Goal: Check status: Check status

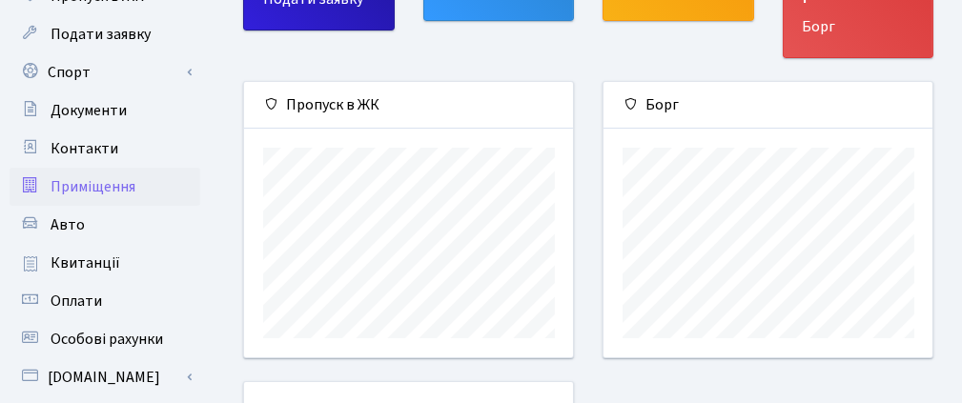
scroll to position [191, 0]
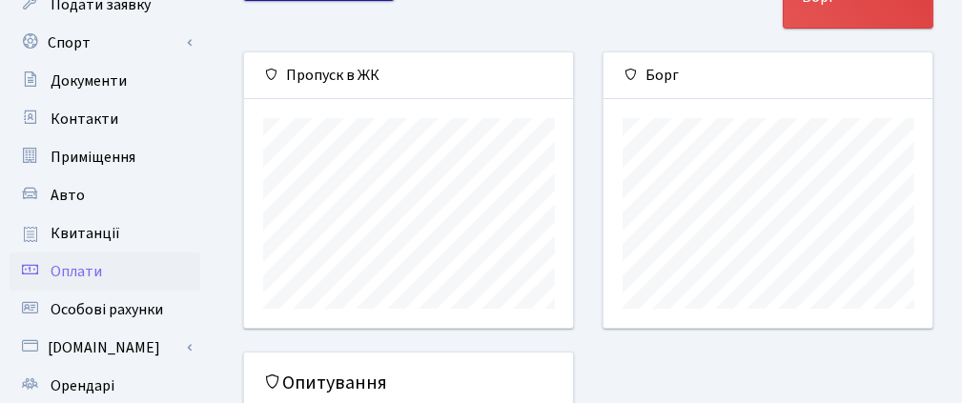
click at [143, 268] on link "Оплати" at bounding box center [105, 272] width 191 height 38
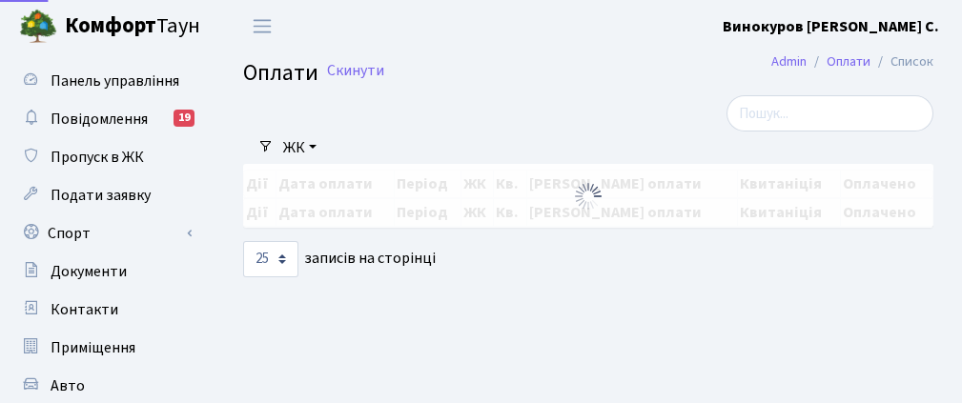
select select "25"
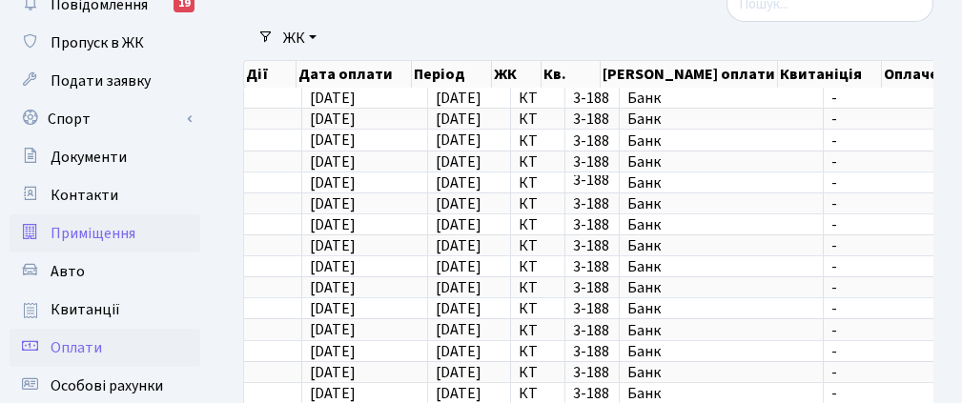
scroll to position [95, 0]
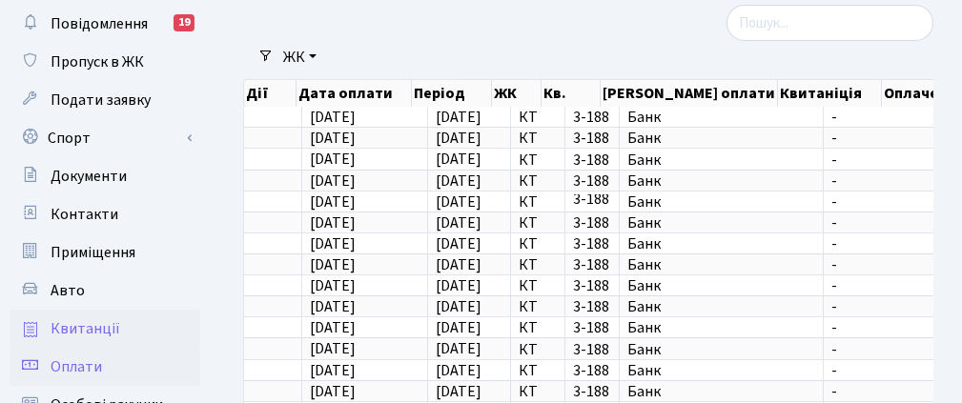
click at [154, 333] on link "Квитанції" at bounding box center [105, 329] width 191 height 38
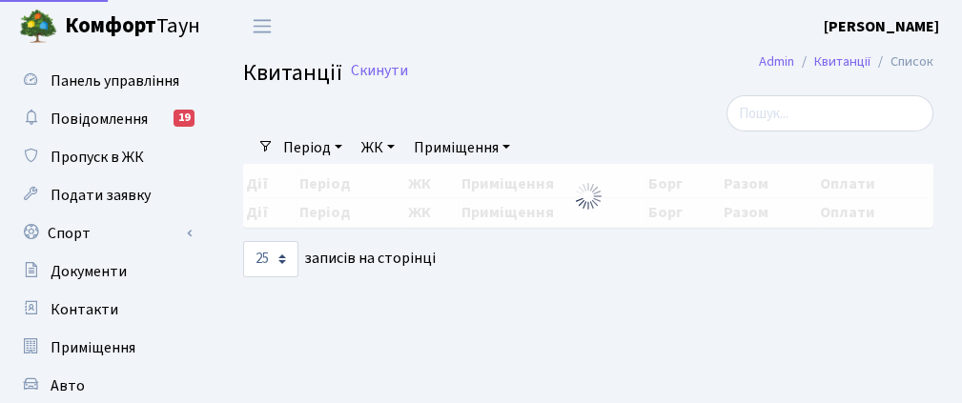
select select "25"
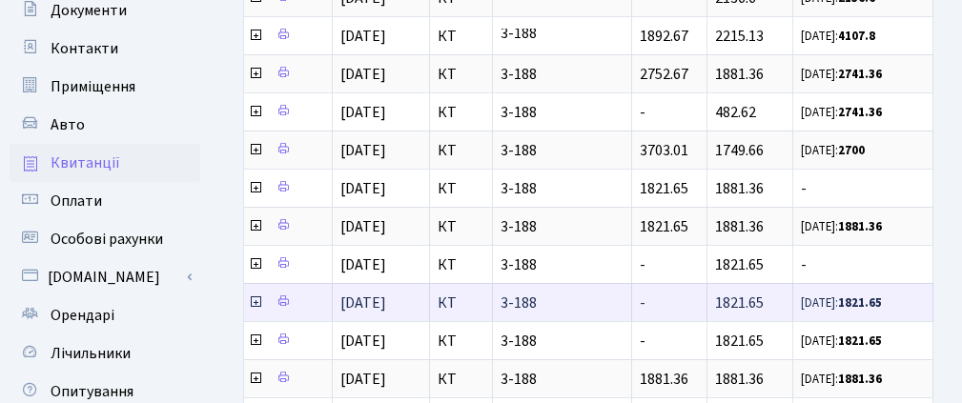
scroll to position [286, 0]
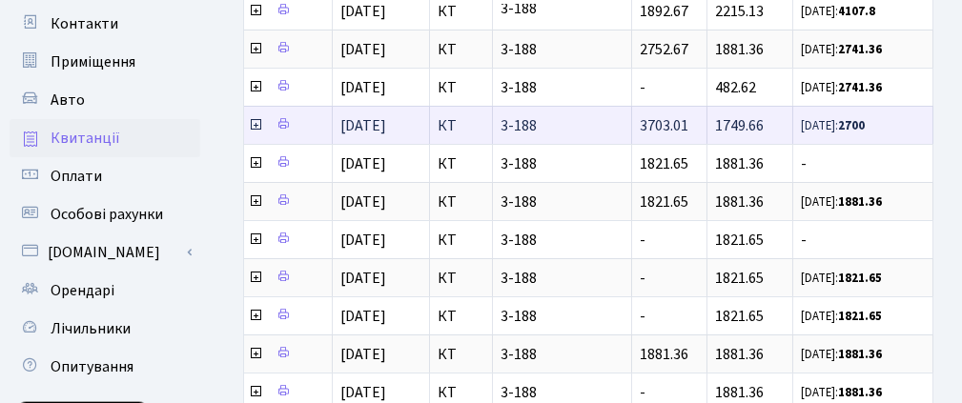
click at [253, 117] on icon at bounding box center [255, 124] width 15 height 15
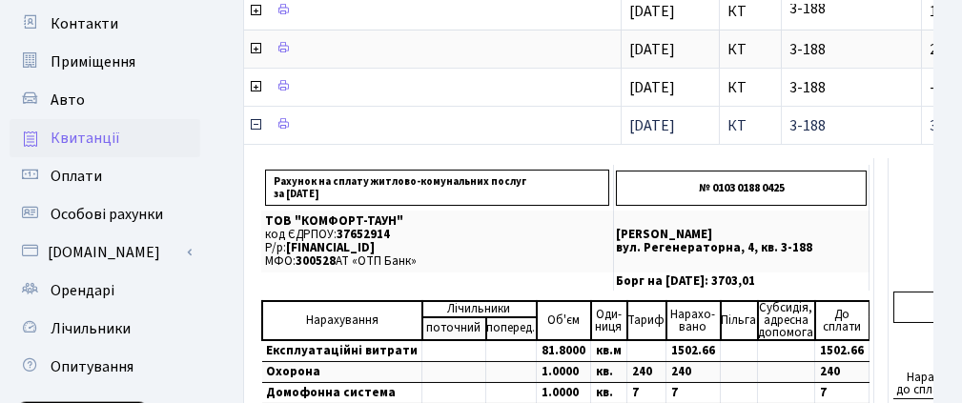
click at [253, 117] on icon at bounding box center [255, 124] width 15 height 15
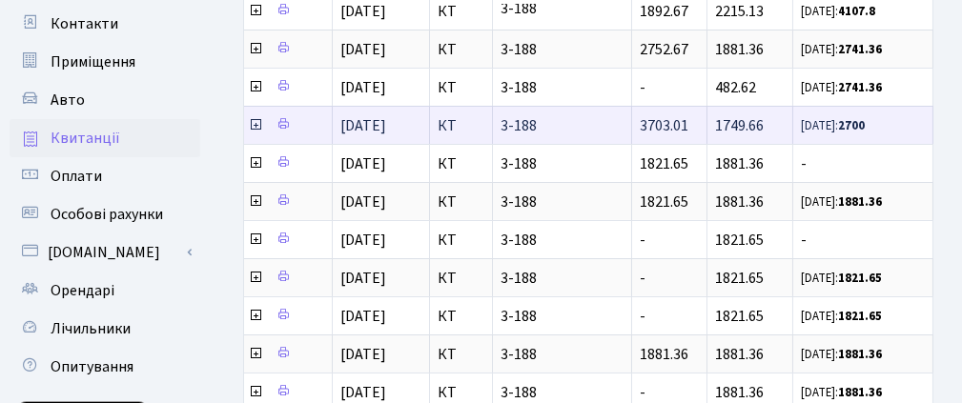
click at [253, 117] on icon at bounding box center [255, 124] width 15 height 15
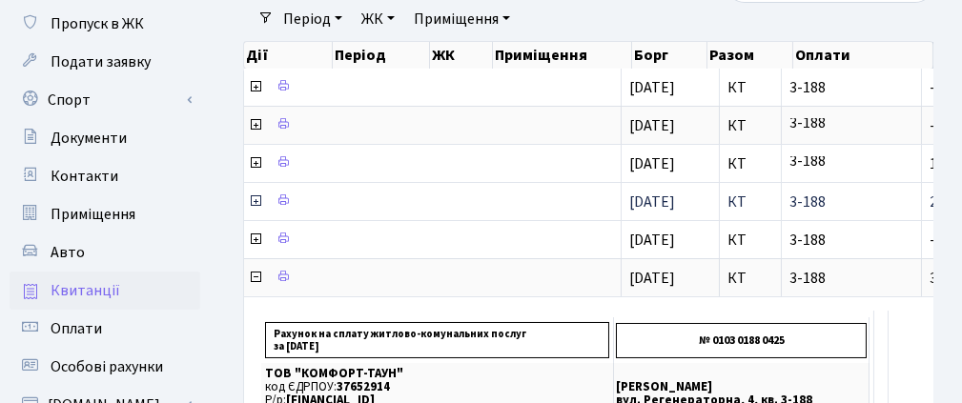
scroll to position [95, 0]
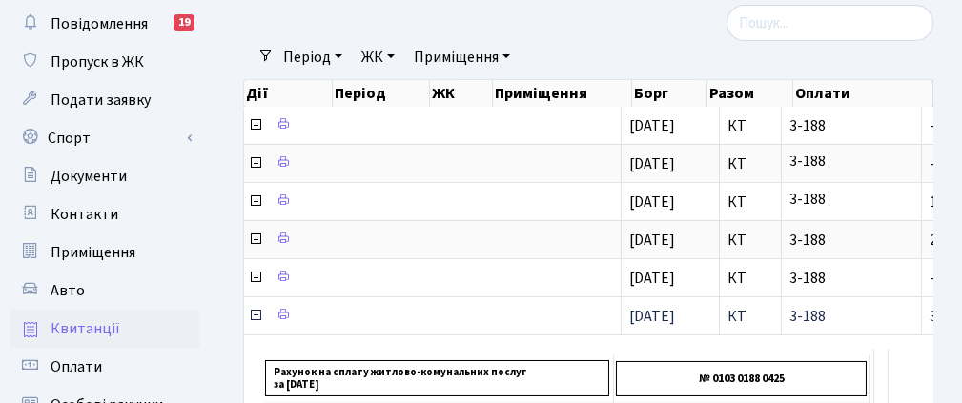
click at [252, 308] on icon at bounding box center [255, 315] width 15 height 15
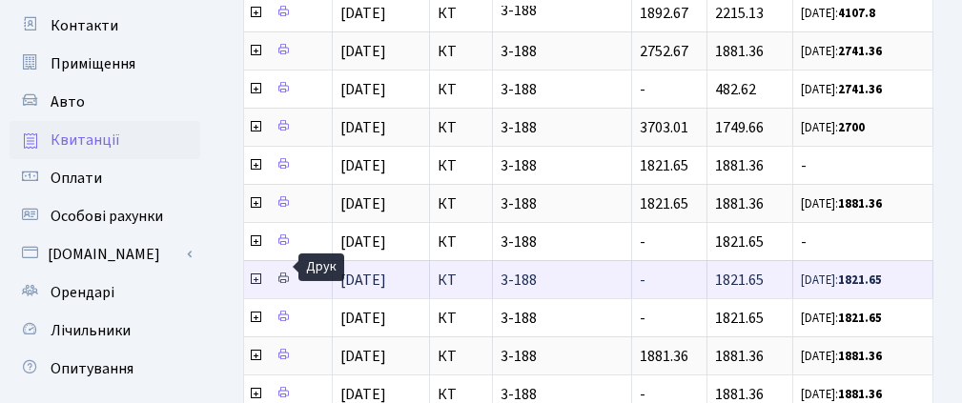
scroll to position [286, 0]
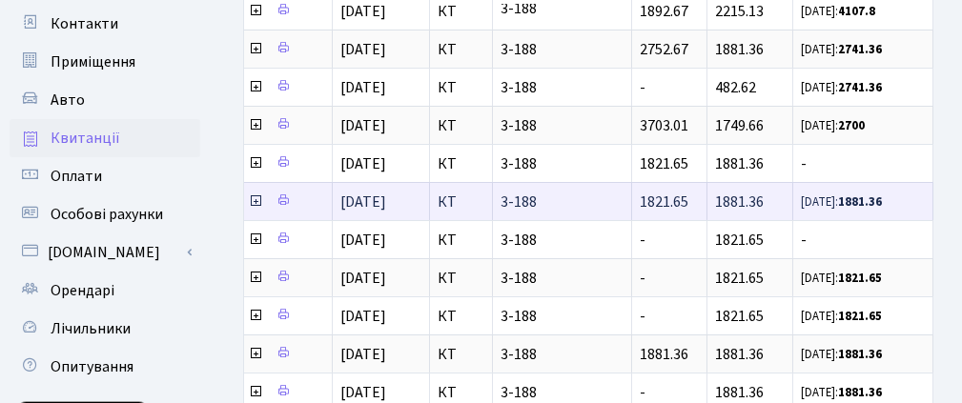
click at [254, 194] on icon at bounding box center [255, 201] width 15 height 15
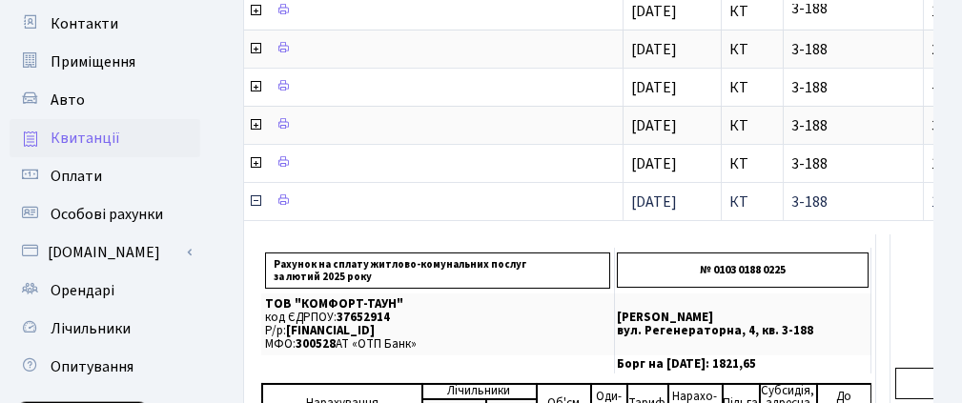
click at [254, 194] on icon at bounding box center [255, 201] width 15 height 15
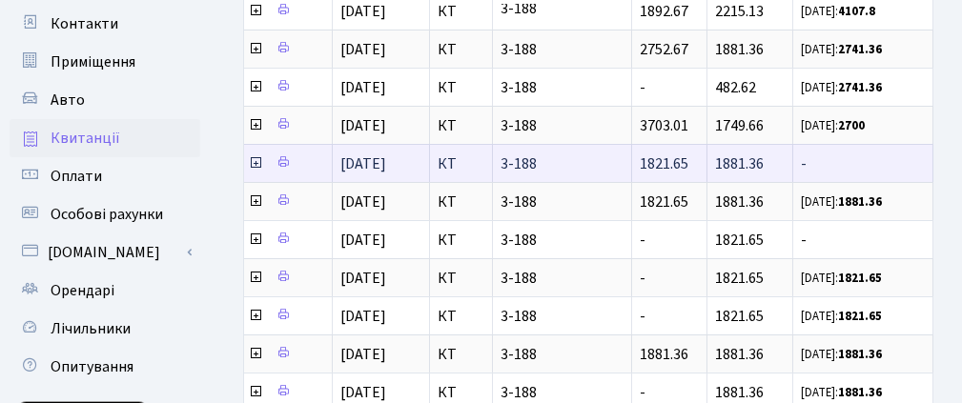
click at [255, 155] on icon at bounding box center [255, 162] width 15 height 15
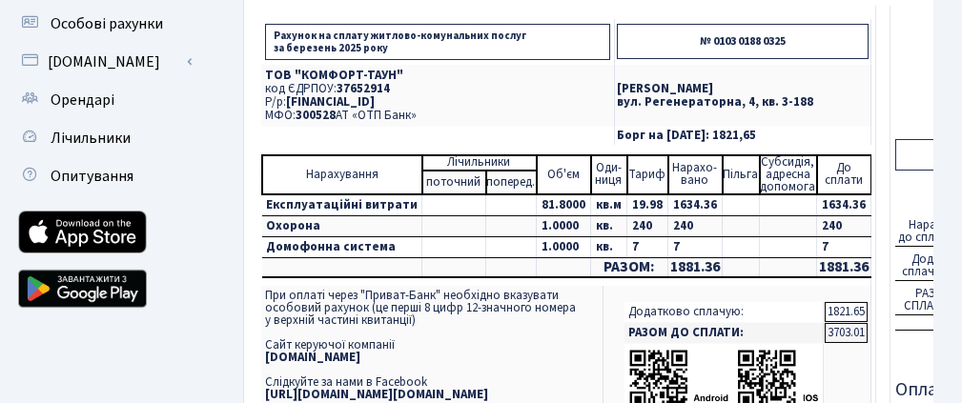
scroll to position [191, 0]
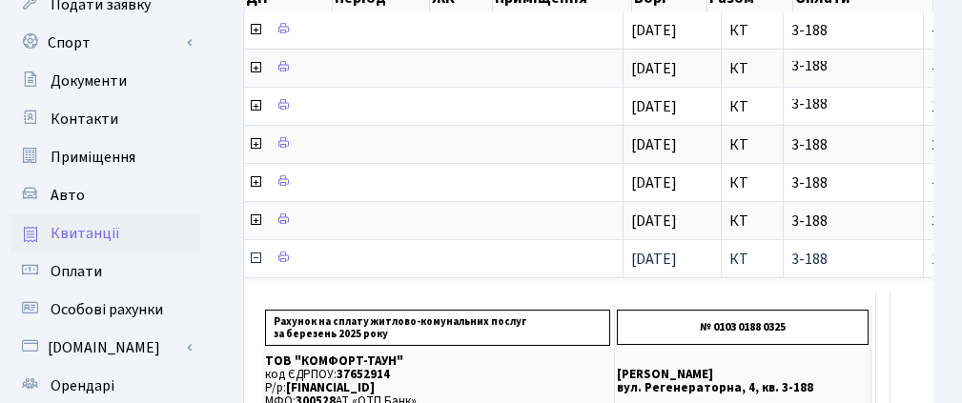
click at [251, 251] on icon at bounding box center [255, 258] width 15 height 15
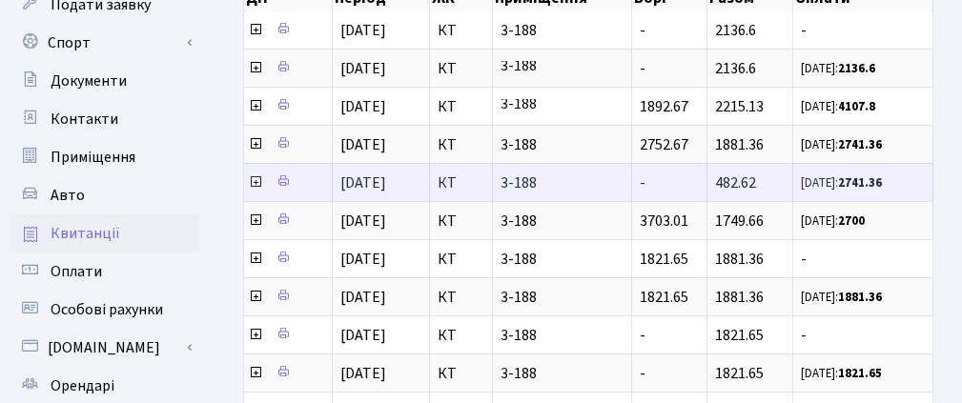
click at [254, 175] on icon at bounding box center [255, 182] width 15 height 15
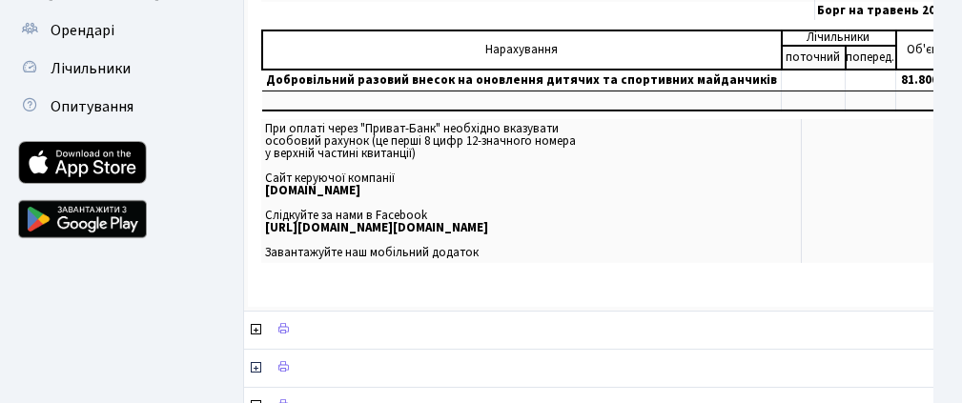
scroll to position [572, 0]
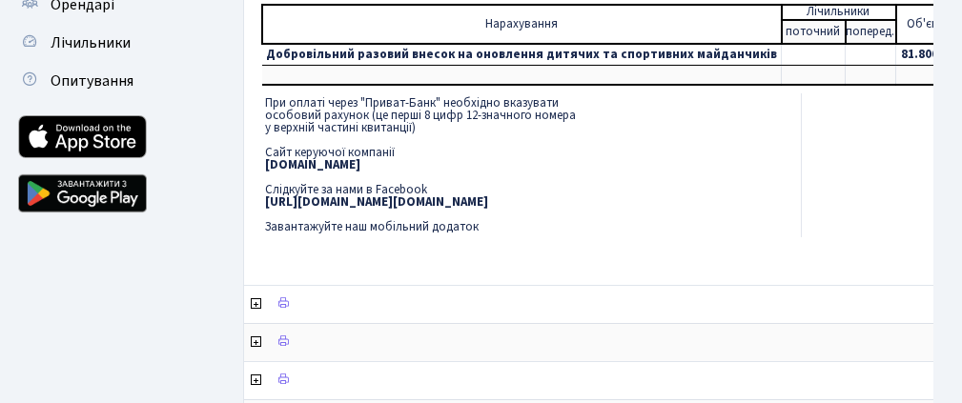
drag, startPoint x: 909, startPoint y: 196, endPoint x: 725, endPoint y: 217, distance: 185.2
click at [726, 217] on tr "При оплаті через "Приват-Банк" необхідно вказувати особовий рахунок (це перші 8…" at bounding box center [738, 165] width 955 height 144
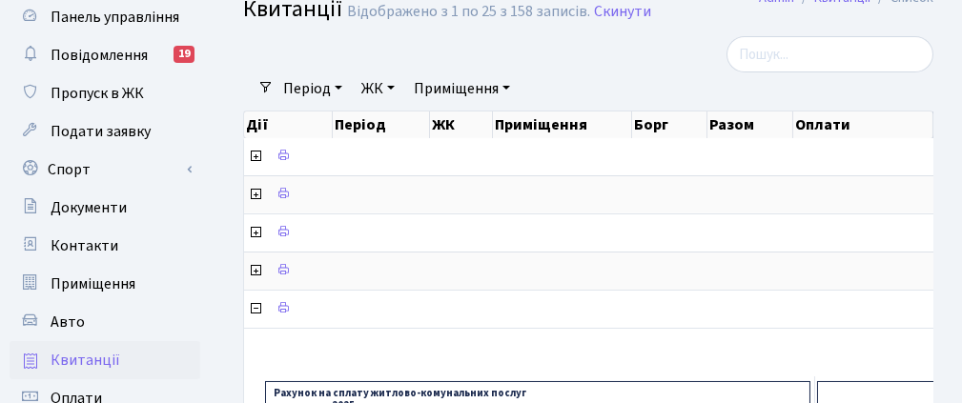
scroll to position [191, 0]
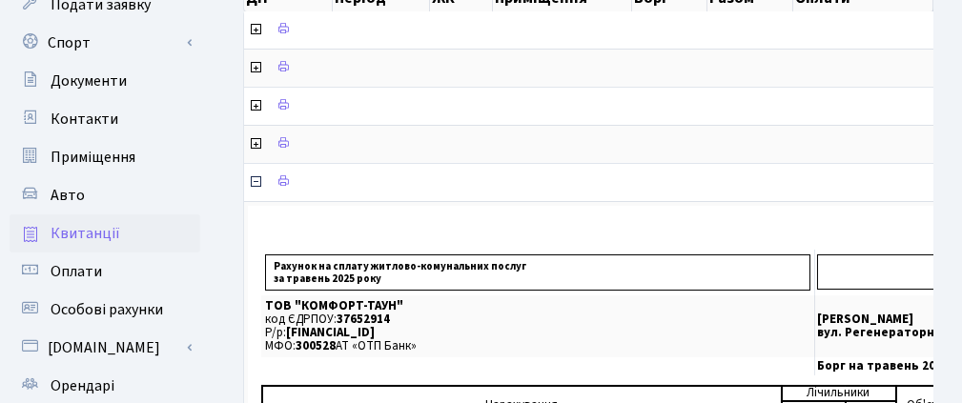
click at [254, 164] on td at bounding box center [601, 182] width 714 height 38
click at [249, 175] on icon at bounding box center [255, 182] width 15 height 15
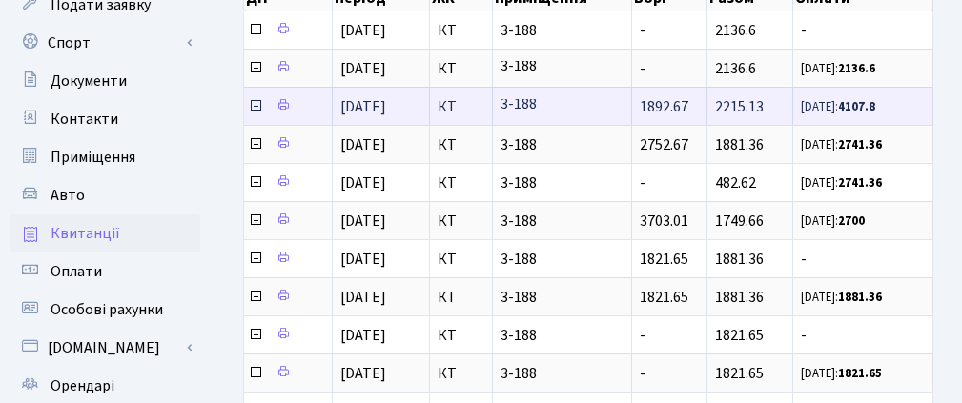
click at [253, 98] on icon at bounding box center [255, 105] width 15 height 15
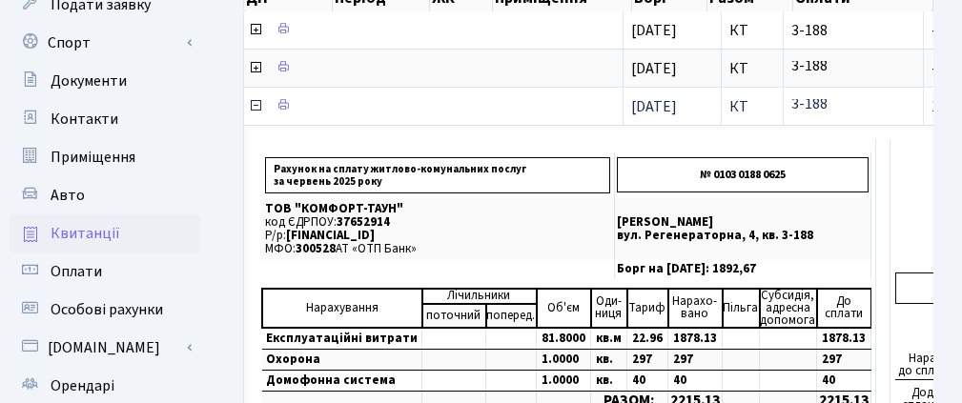
click at [253, 96] on span at bounding box center [257, 106] width 18 height 21
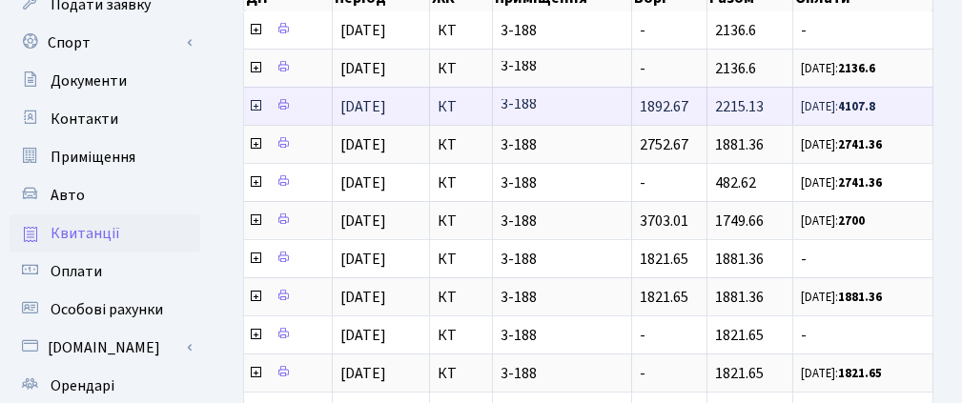
click at [255, 96] on span at bounding box center [257, 106] width 18 height 21
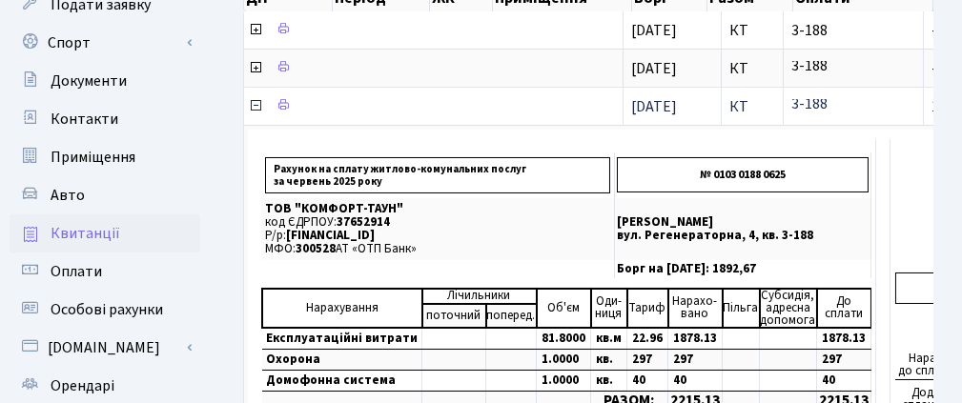
click at [252, 98] on icon at bounding box center [255, 105] width 15 height 15
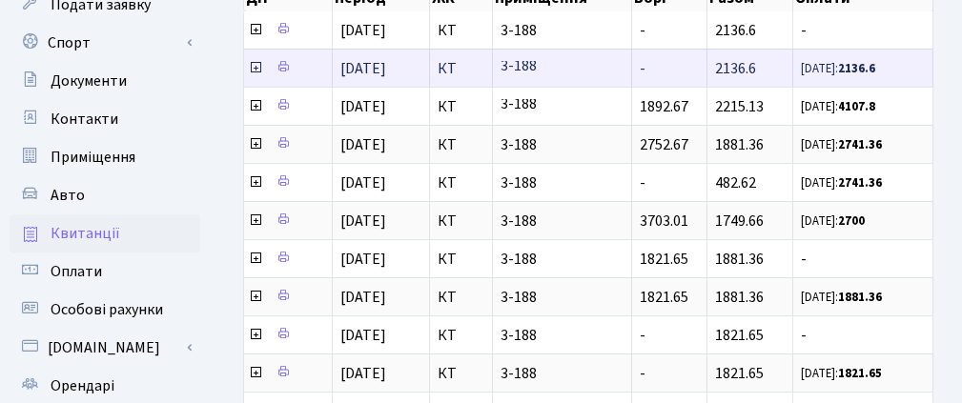
click at [252, 60] on icon at bounding box center [255, 67] width 15 height 15
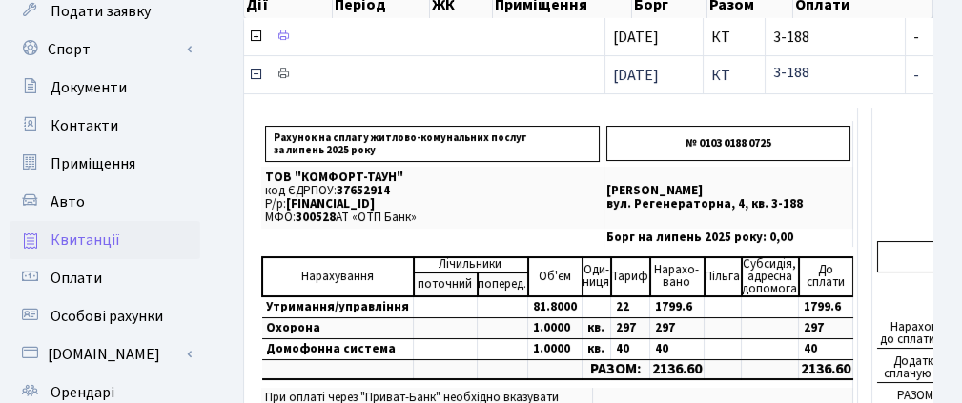
scroll to position [95, 0]
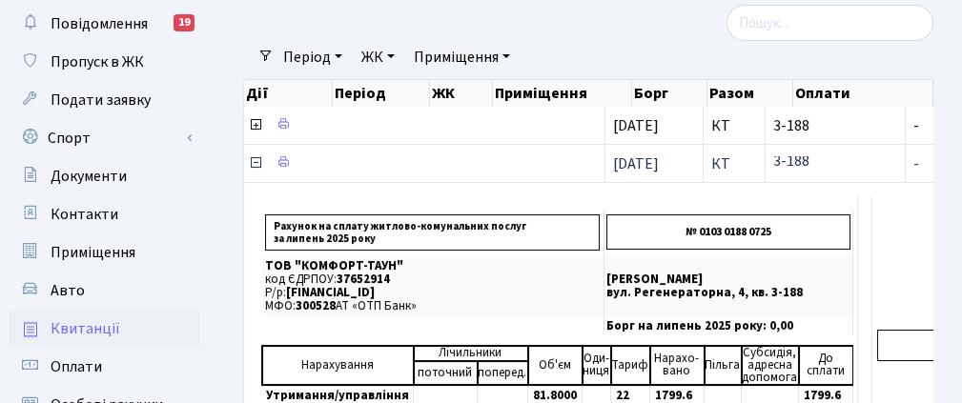
click at [255, 155] on icon at bounding box center [255, 162] width 15 height 15
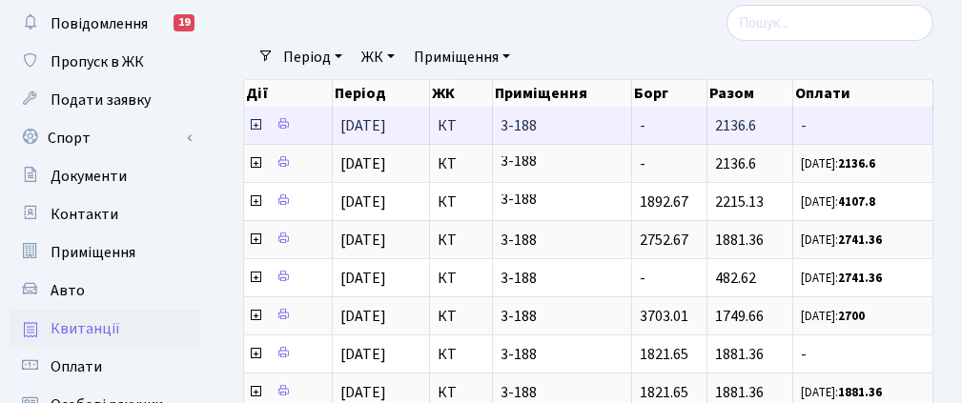
click at [255, 119] on icon at bounding box center [255, 124] width 15 height 15
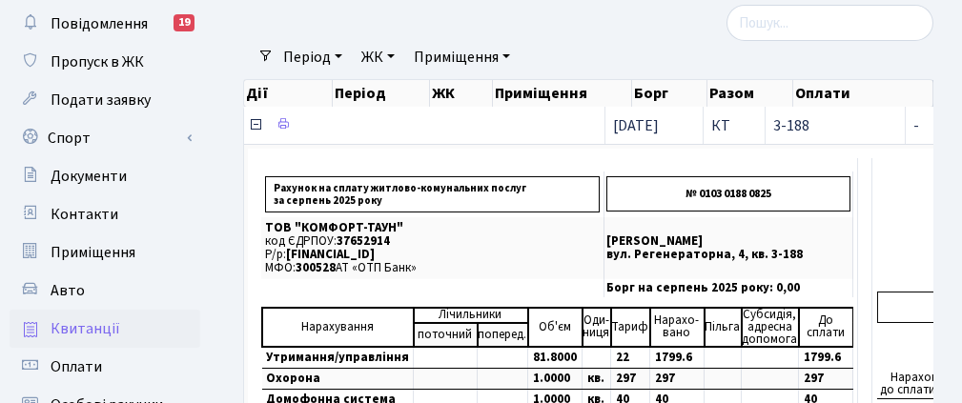
click at [257, 119] on icon at bounding box center [255, 124] width 15 height 15
